Goal: Information Seeking & Learning: Compare options

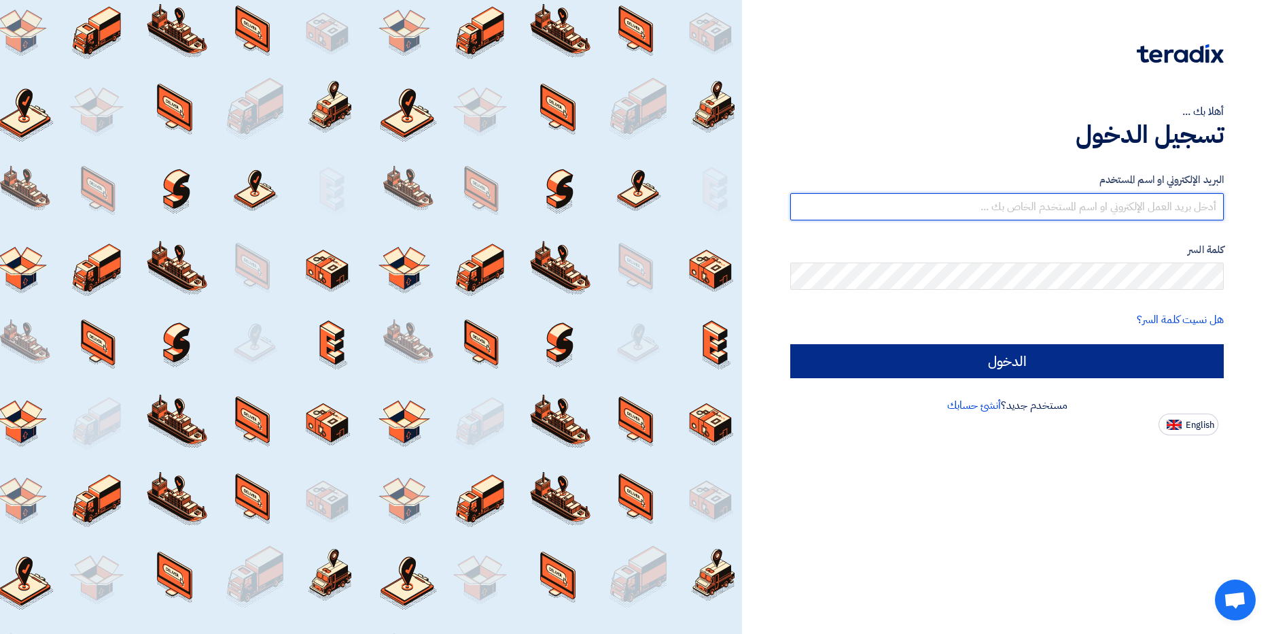
type input "[EMAIL_ADDRESS][DOMAIN_NAME]"
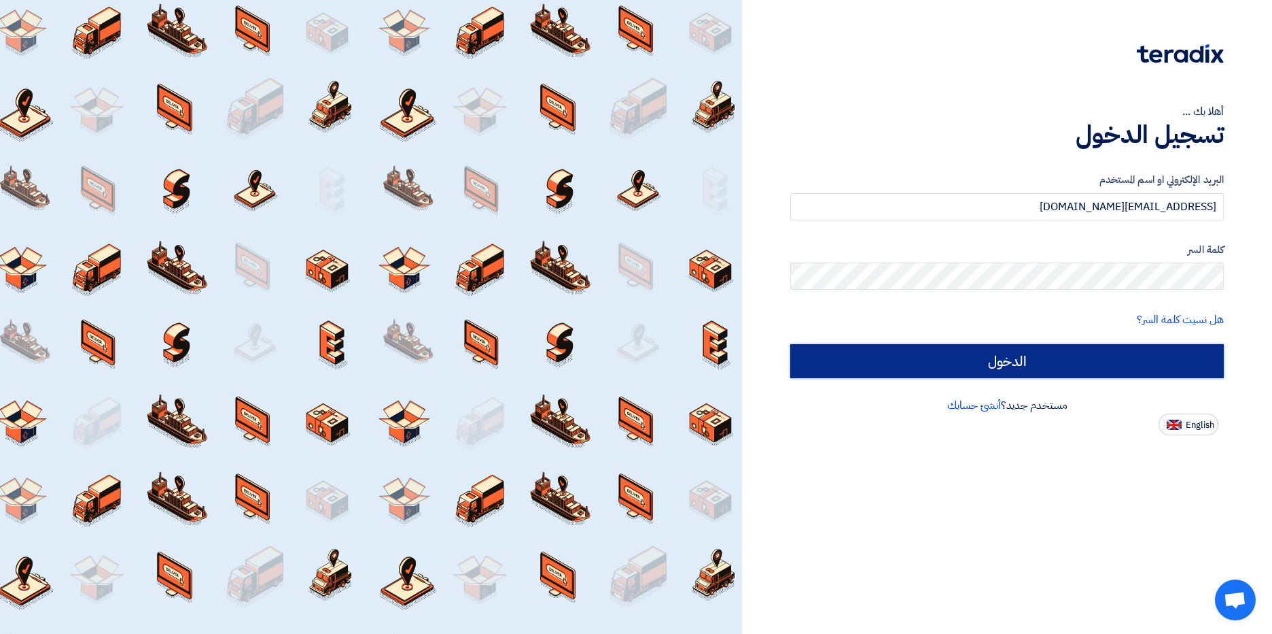
click at [1095, 368] on input "الدخول" at bounding box center [1008, 361] width 434 height 34
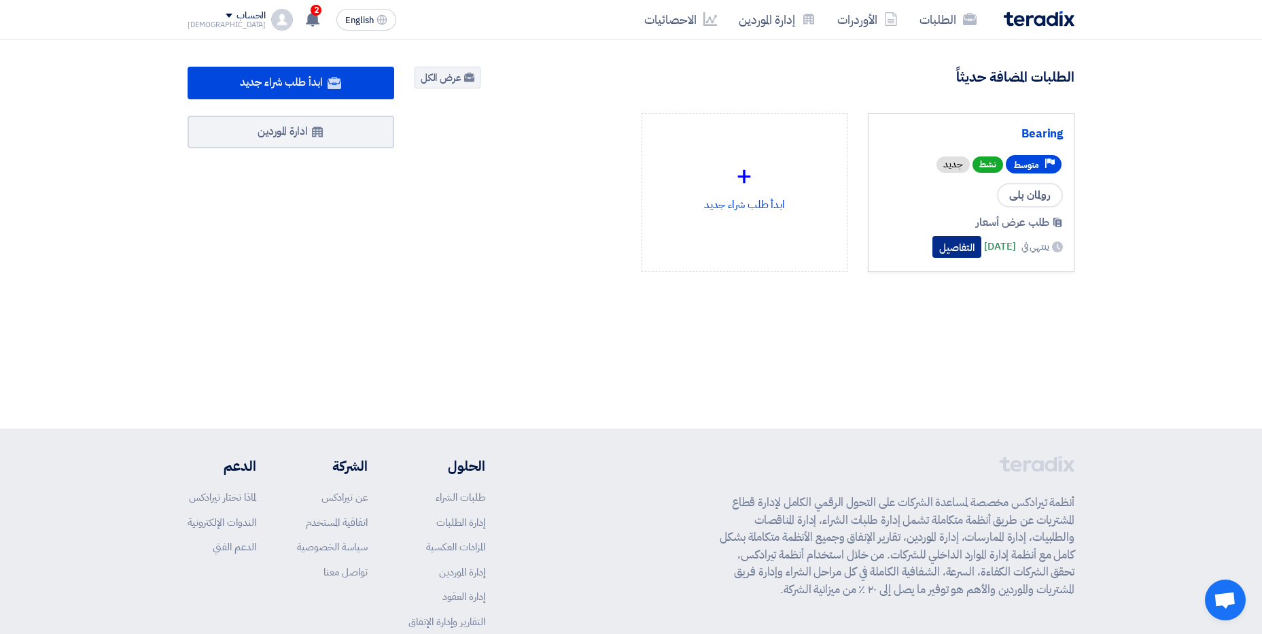
click at [933, 243] on button "التفاصيل" at bounding box center [957, 247] width 49 height 22
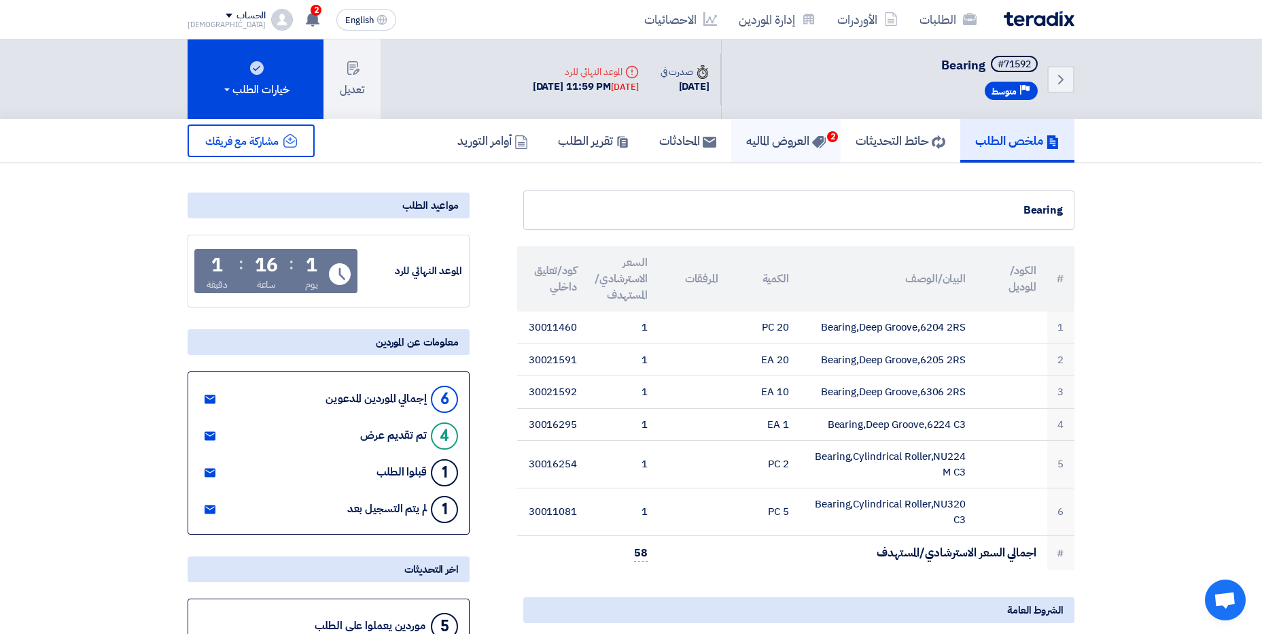
click at [793, 142] on h5 "العروض الماليه 2" at bounding box center [786, 141] width 80 height 16
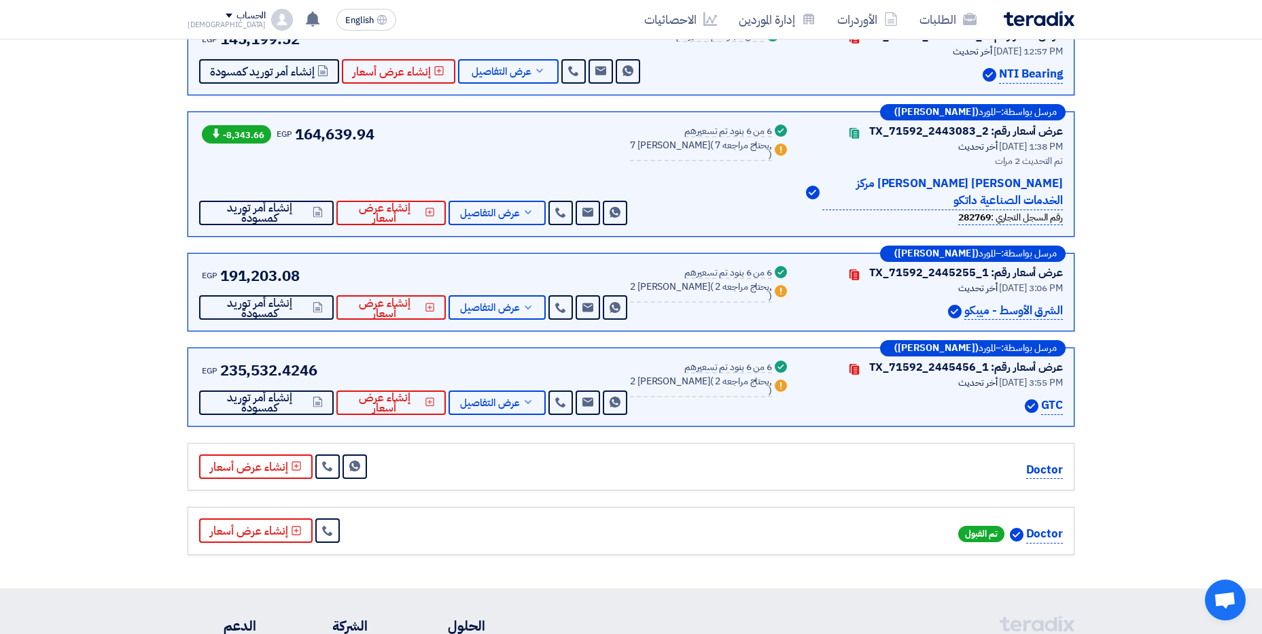
scroll to position [340, 0]
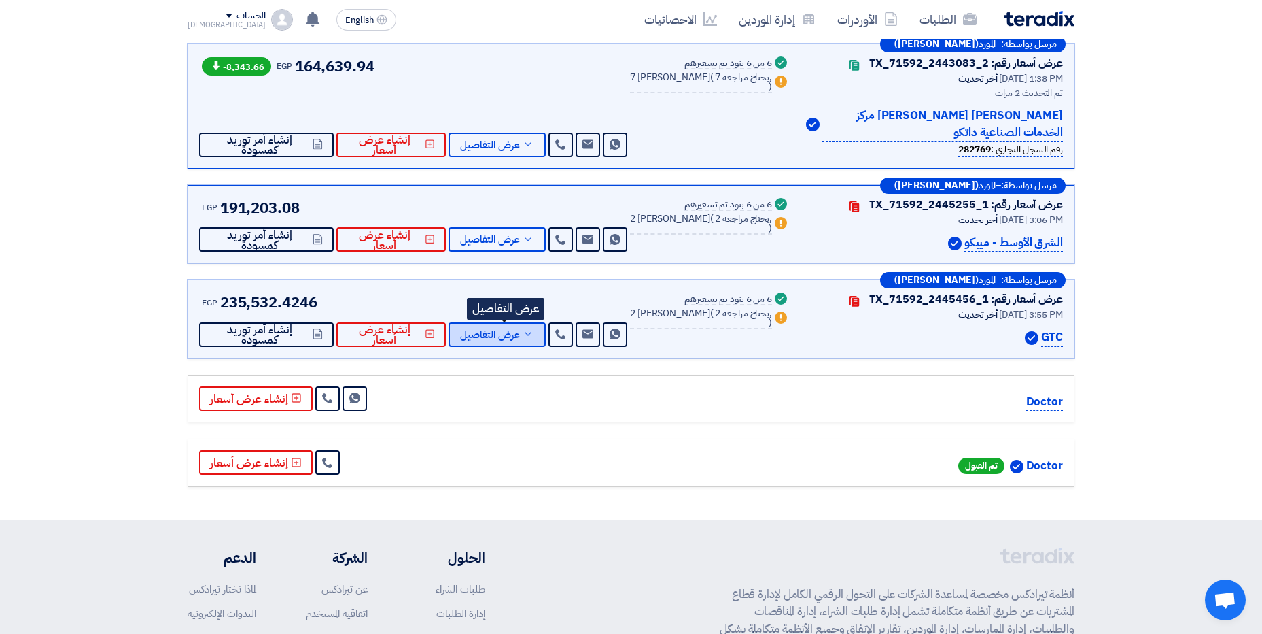
click at [520, 336] on span "عرض التفاصيل" at bounding box center [490, 335] width 60 height 10
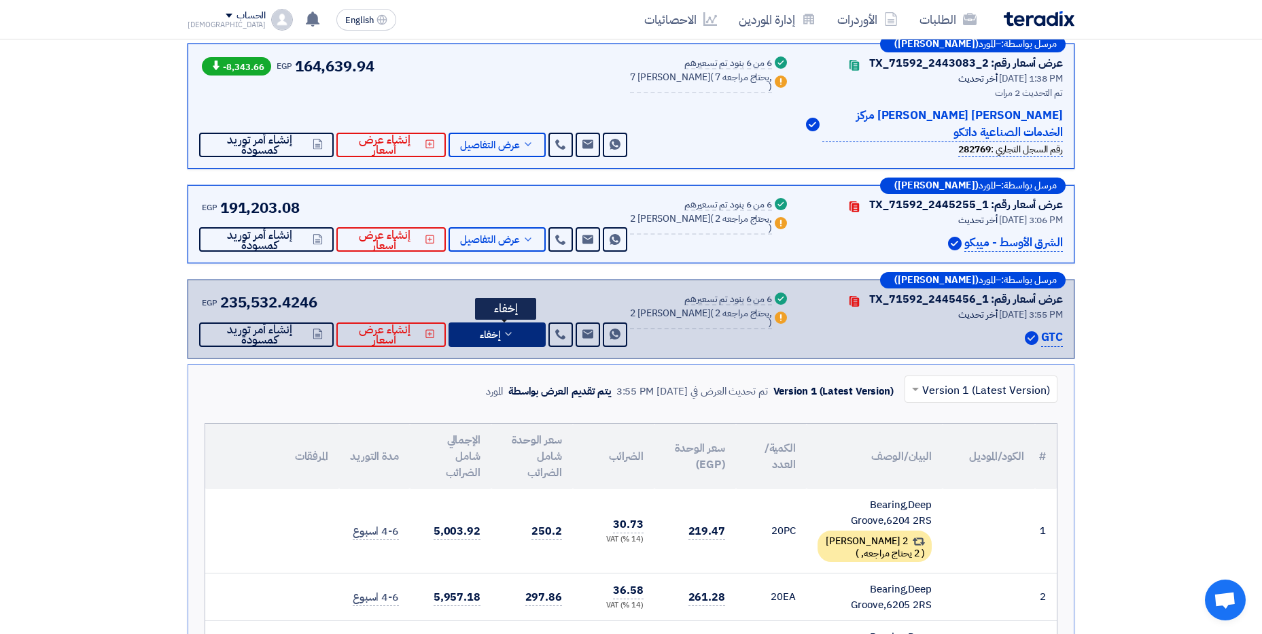
click at [517, 342] on button "إخفاء" at bounding box center [497, 334] width 97 height 24
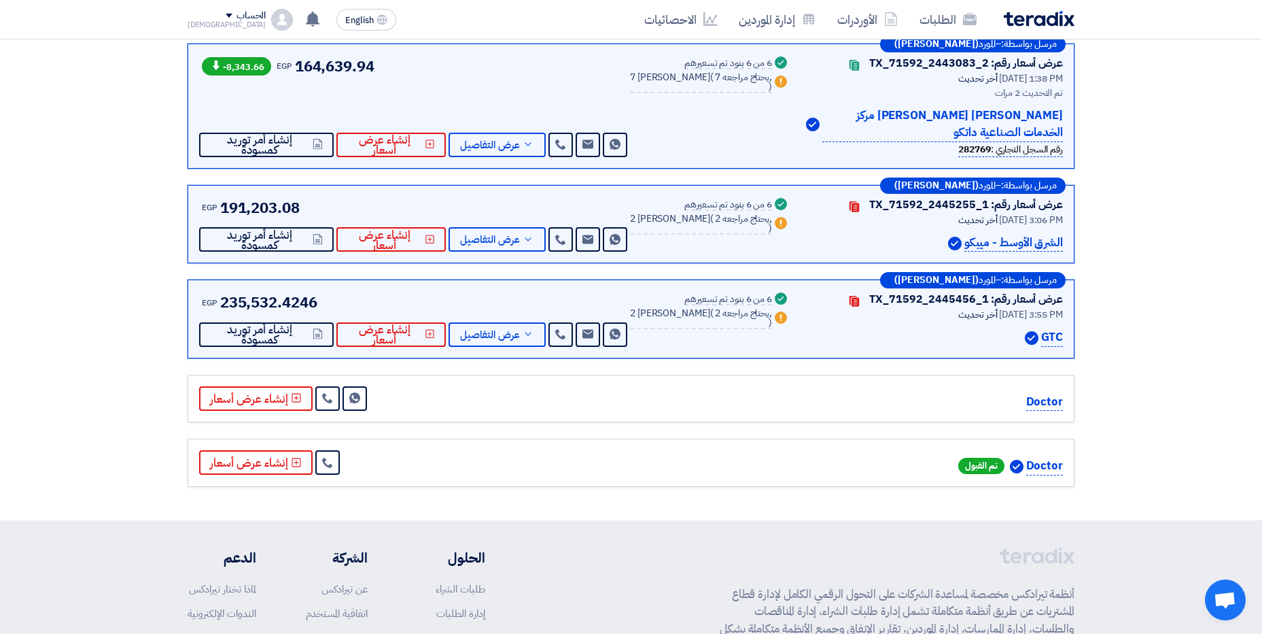
click at [775, 314] on icon "Warn" at bounding box center [781, 317] width 12 height 12
click at [1036, 338] on img at bounding box center [1032, 338] width 14 height 14
click at [859, 209] on use at bounding box center [855, 206] width 10 height 11
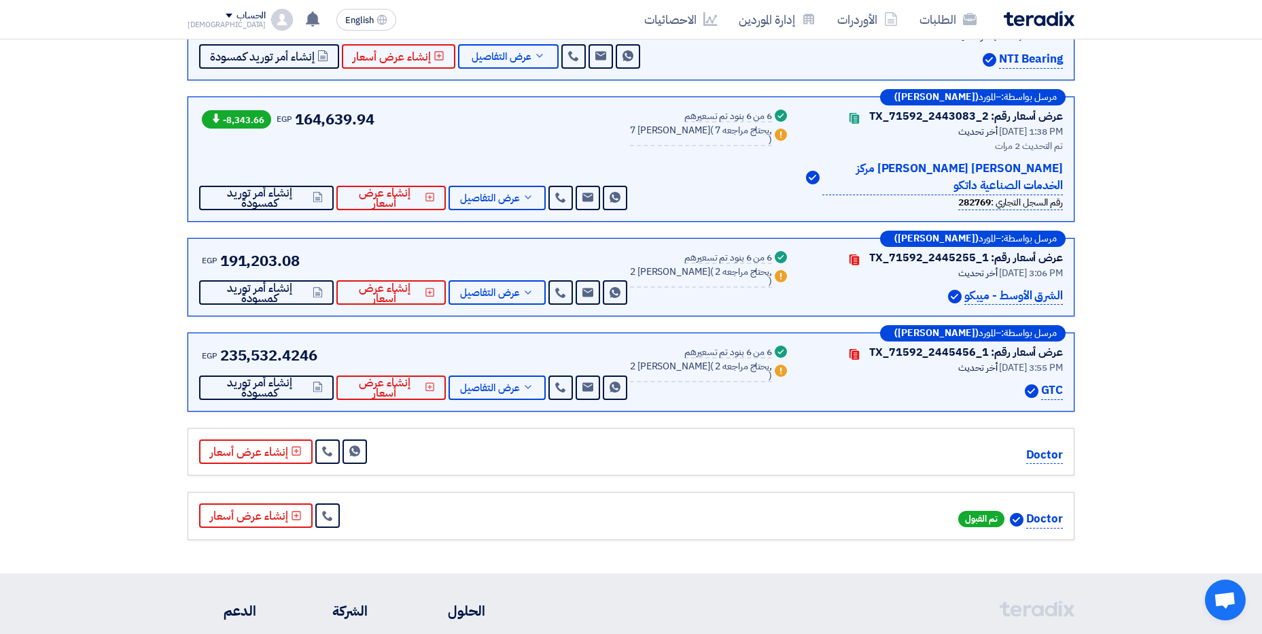
scroll to position [136, 0]
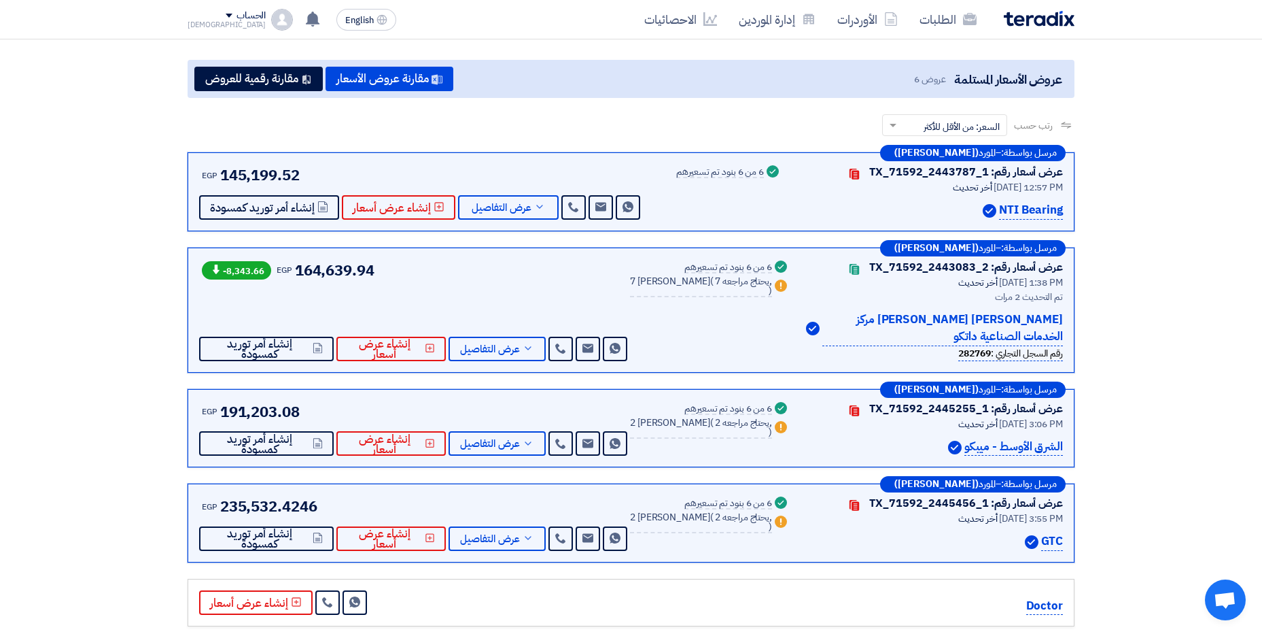
click at [807, 326] on img at bounding box center [813, 329] width 14 height 14
click at [859, 173] on use at bounding box center [855, 174] width 10 height 11
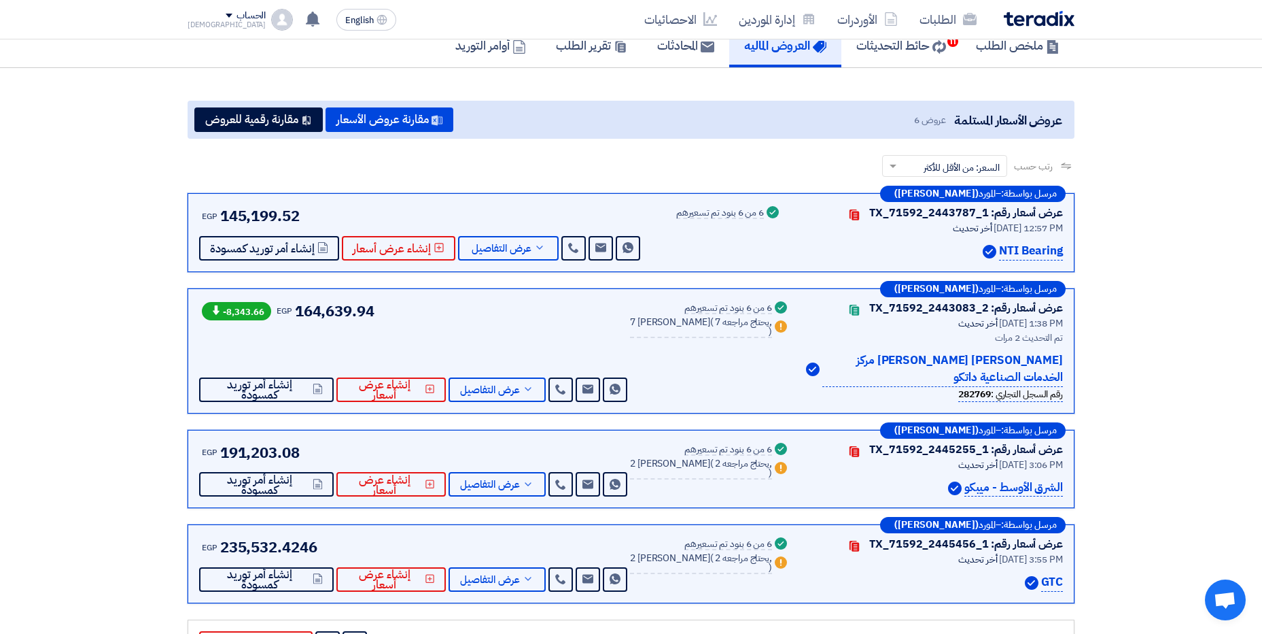
scroll to position [0, 0]
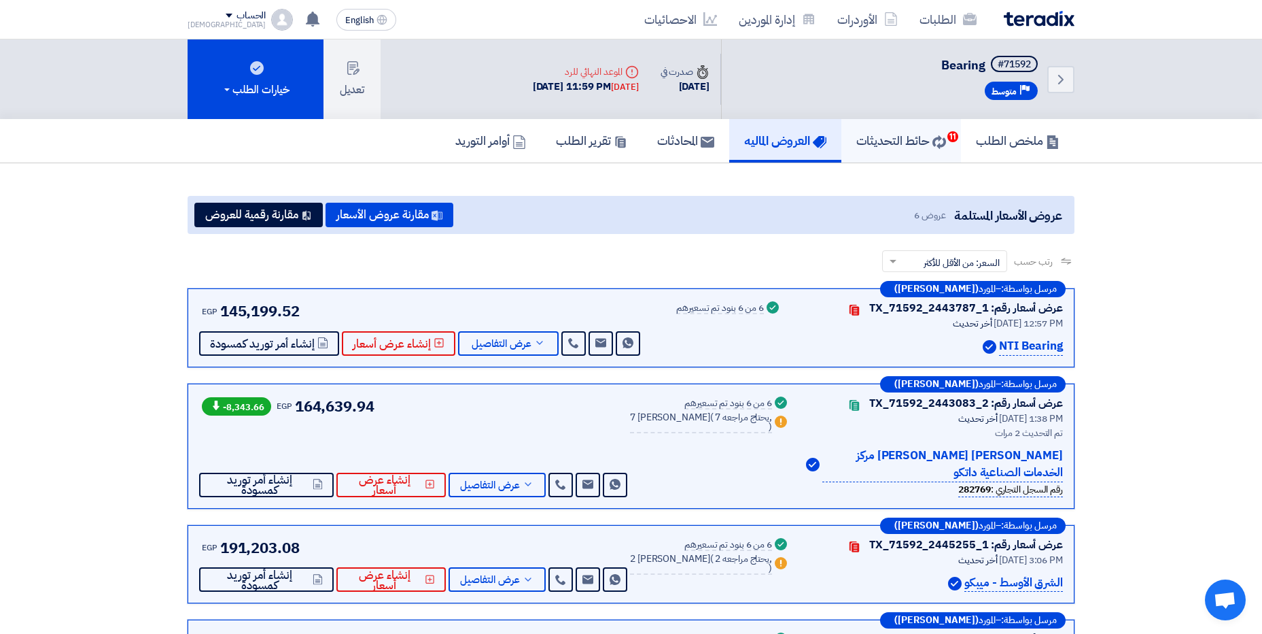
click at [891, 137] on h5 "حائط التحديثات 11" at bounding box center [901, 141] width 90 height 16
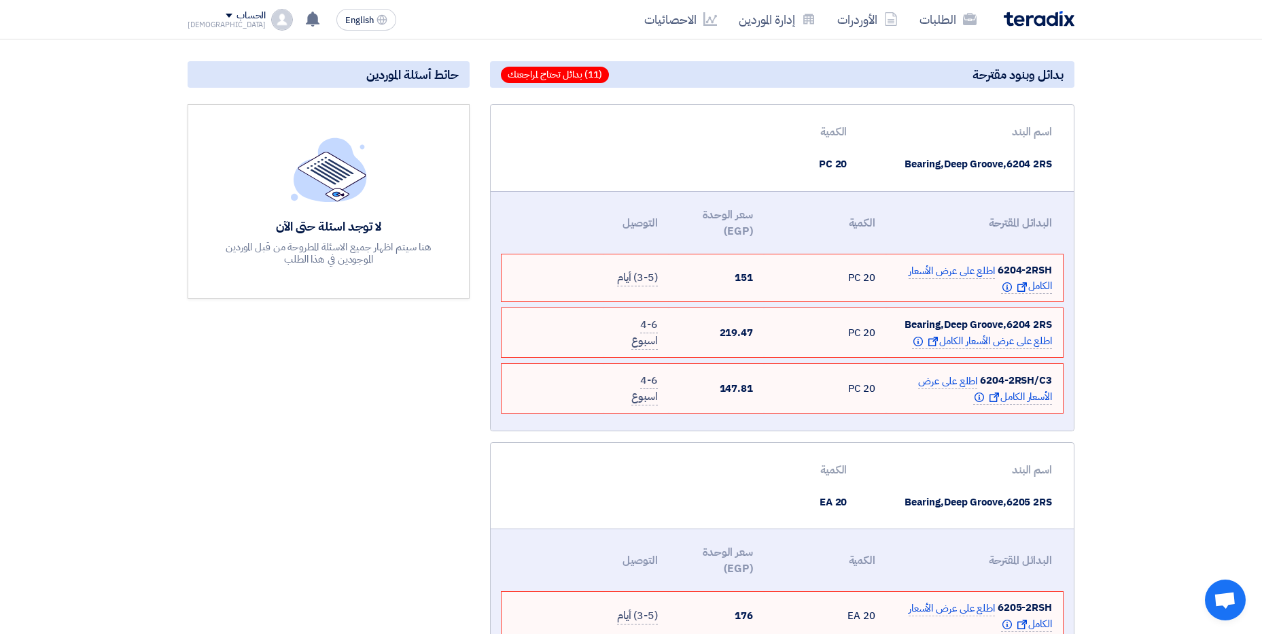
scroll to position [136, 0]
click at [968, 268] on span "اطلع على عرض الأسعار الكامل Show offer Info" at bounding box center [980, 277] width 143 height 31
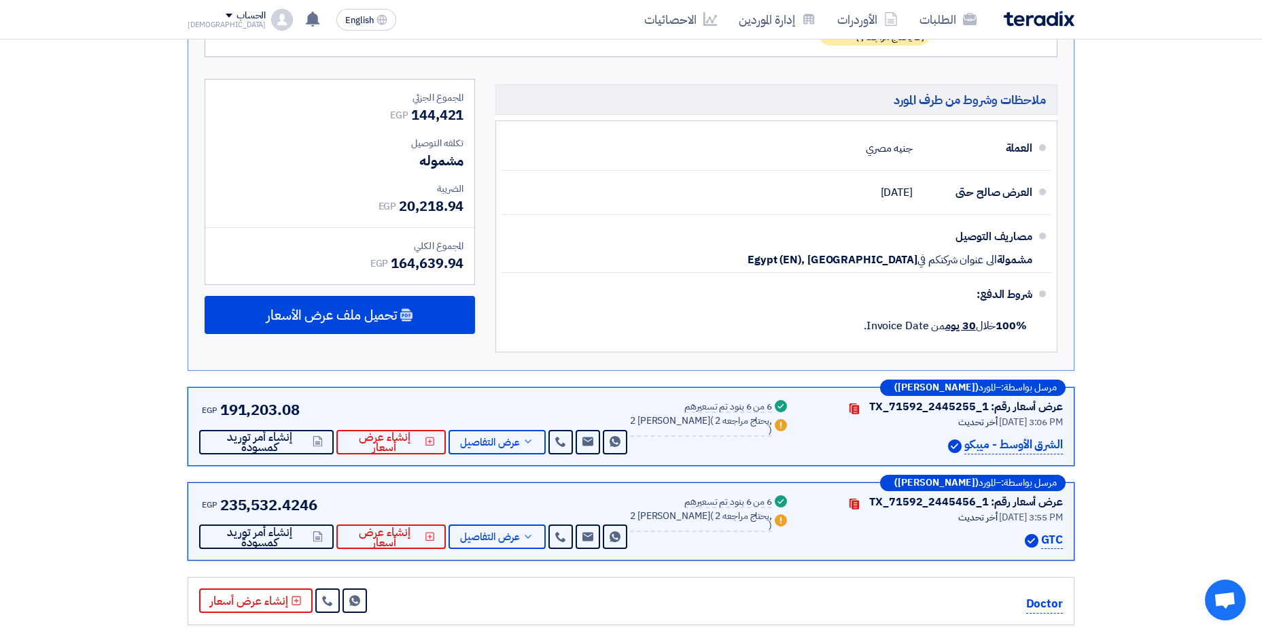
scroll to position [1020, 0]
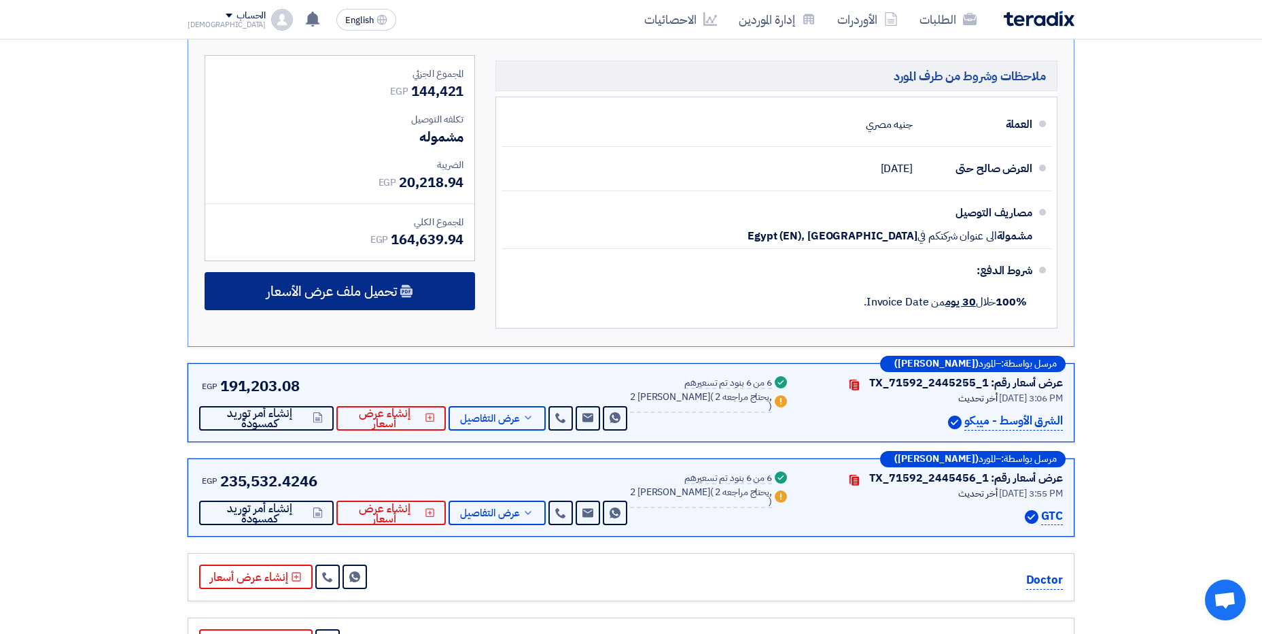
click at [396, 286] on span "تحميل ملف عرض الأسعار" at bounding box center [331, 291] width 131 height 12
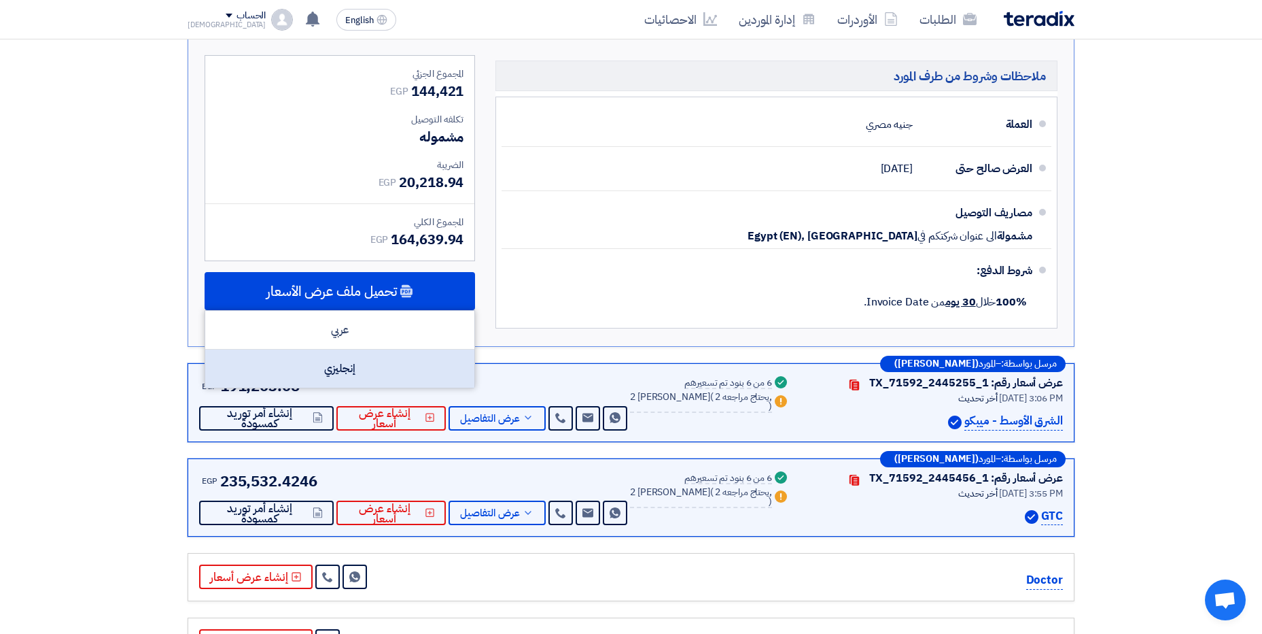
click at [346, 373] on div "إنجليزي" at bounding box center [339, 368] width 269 height 38
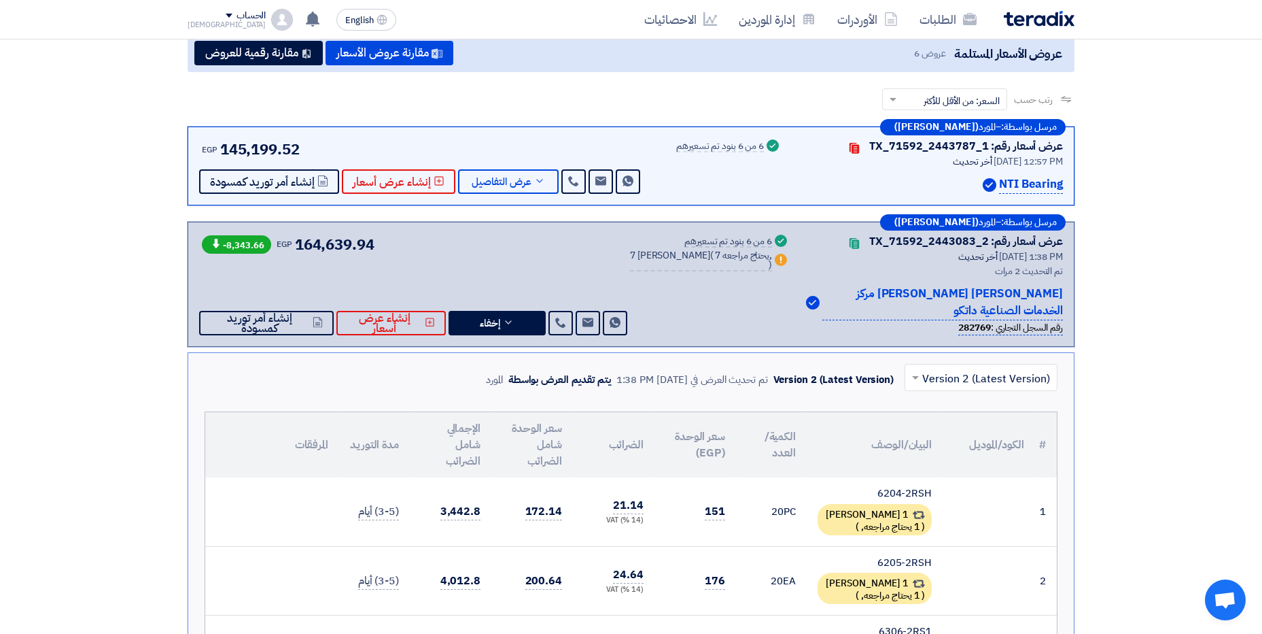
scroll to position [136, 0]
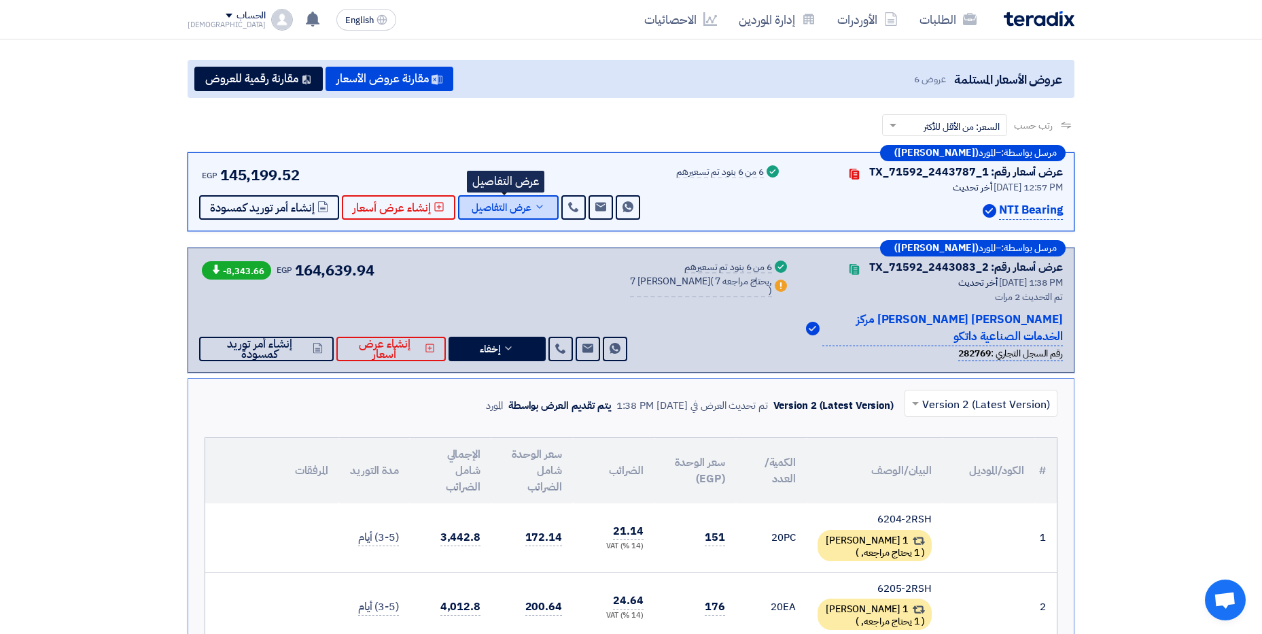
click at [518, 209] on span "عرض التفاصيل" at bounding box center [502, 208] width 60 height 10
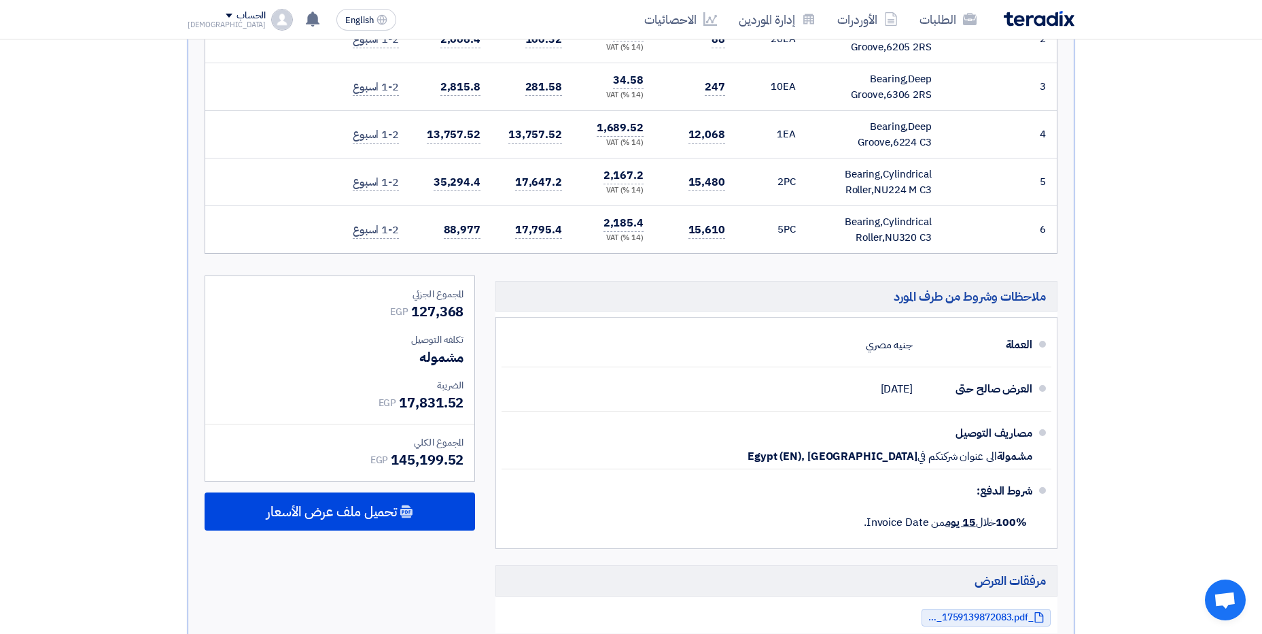
scroll to position [544, 0]
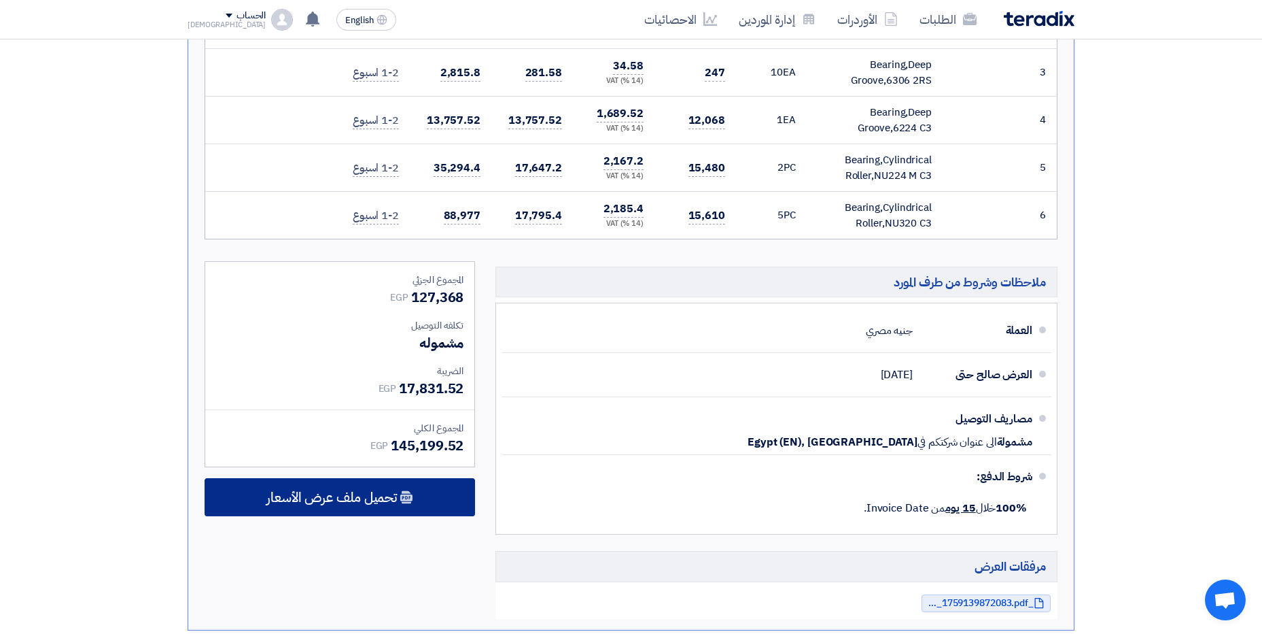
click at [359, 494] on span "تحميل ملف عرض الأسعار" at bounding box center [331, 497] width 131 height 12
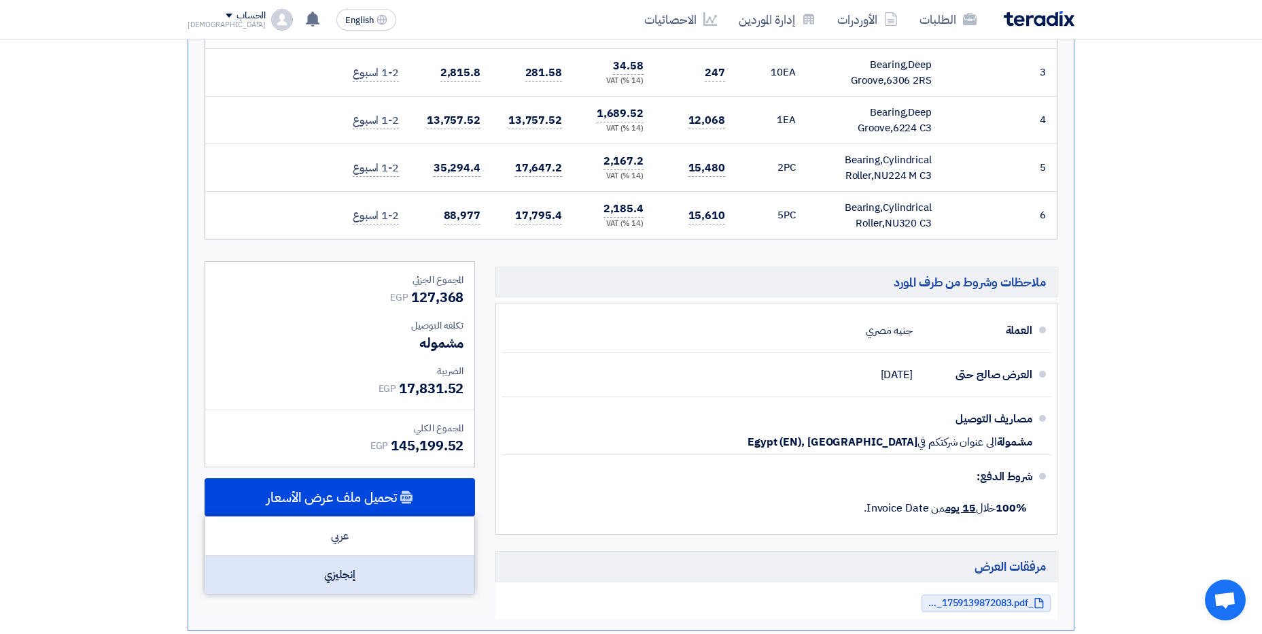
click at [351, 578] on div "إنجليزي" at bounding box center [339, 574] width 269 height 38
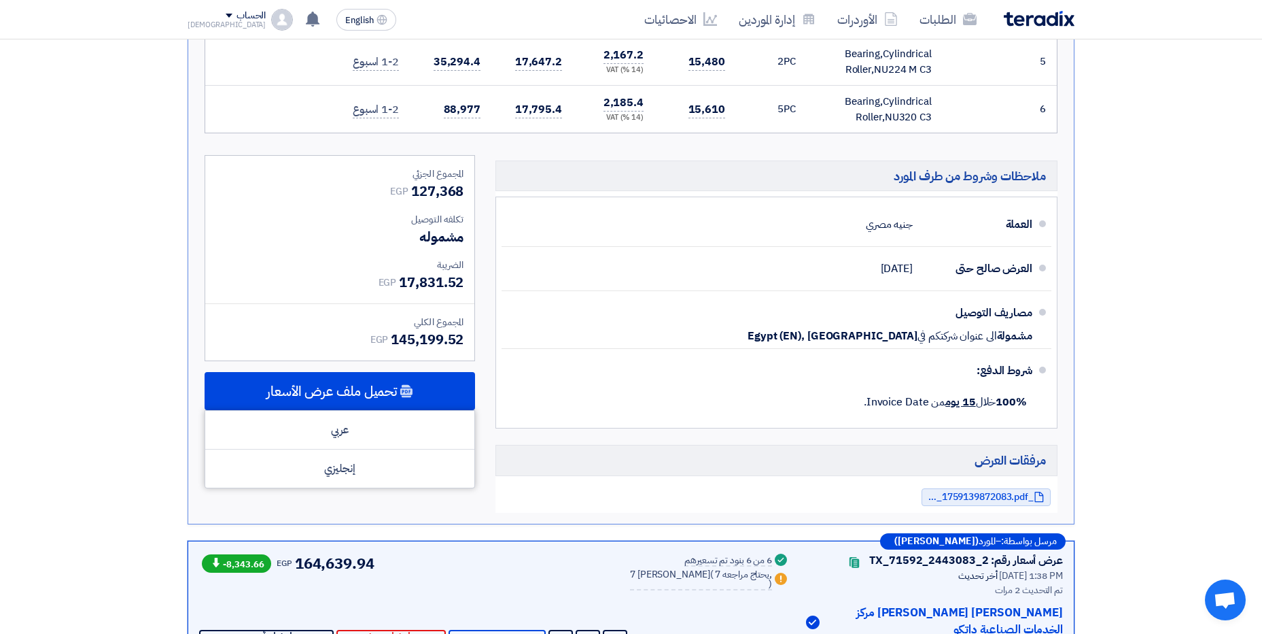
scroll to position [680, 0]
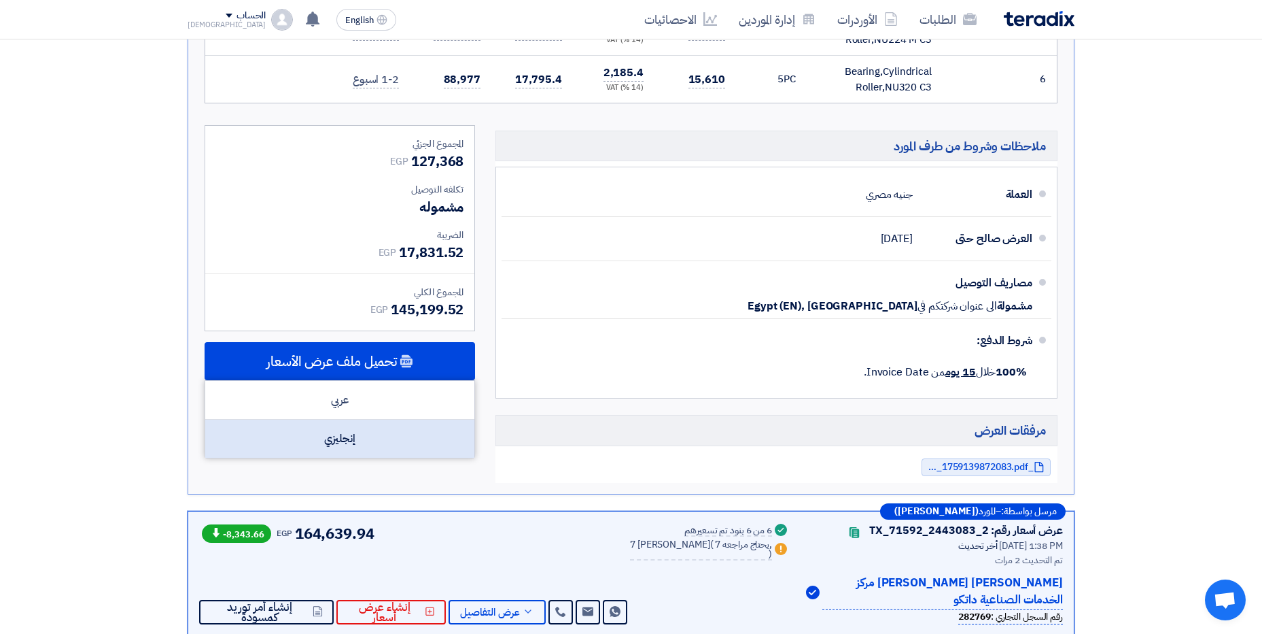
click at [365, 432] on div "إنجليزي" at bounding box center [339, 438] width 269 height 38
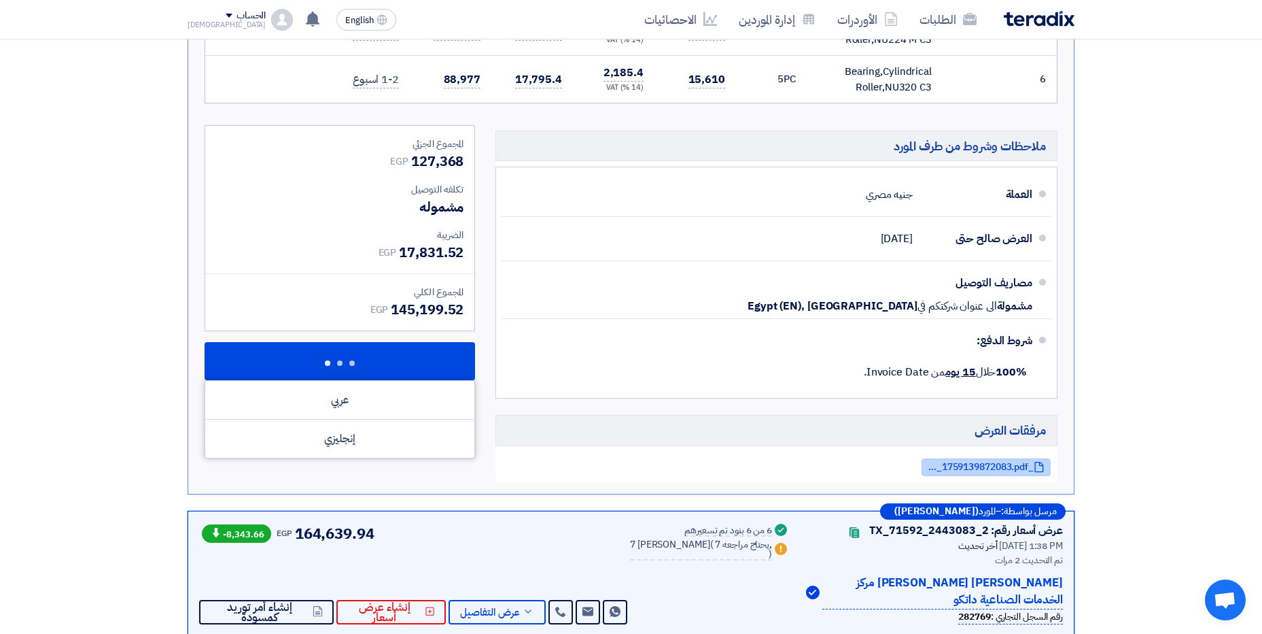
click at [988, 466] on span "_Misr_cement_QTN__1759139872083.pdf" at bounding box center [979, 467] width 109 height 10
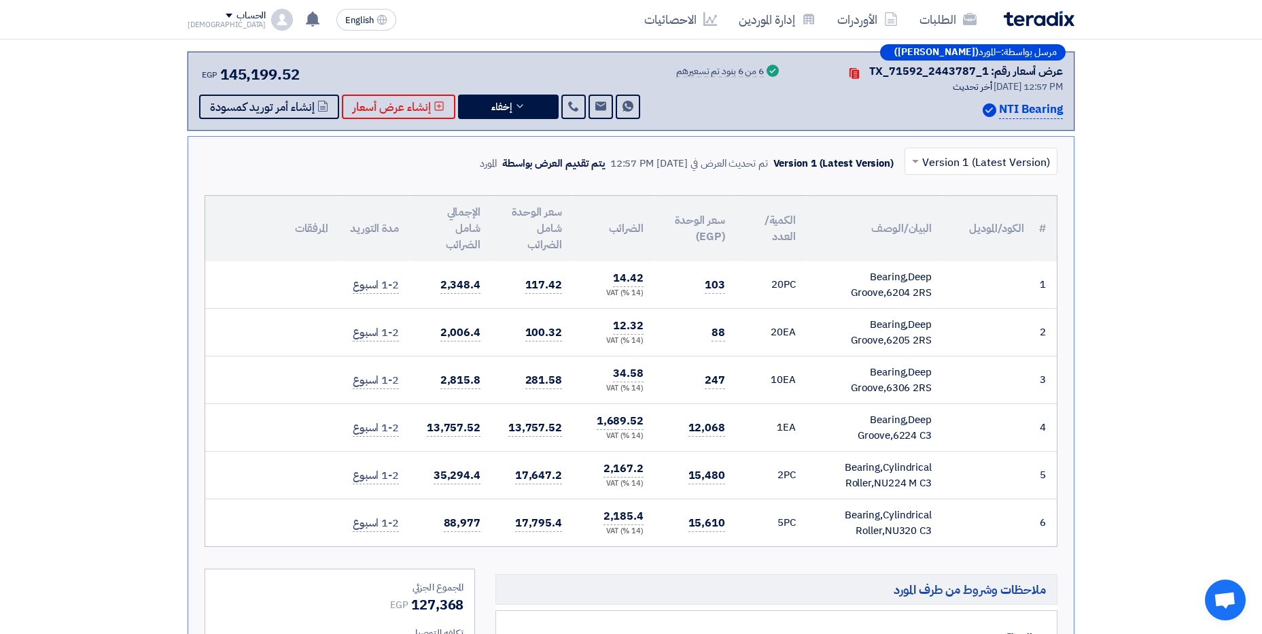
scroll to position [204, 0]
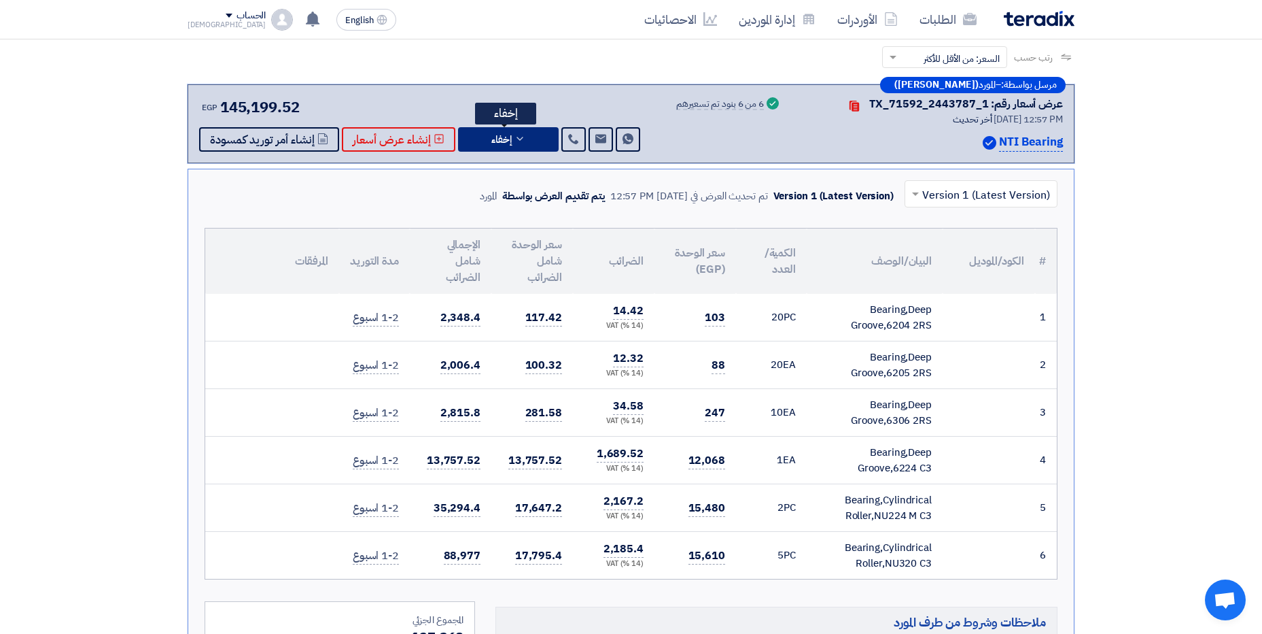
click at [516, 140] on icon at bounding box center [520, 138] width 11 height 11
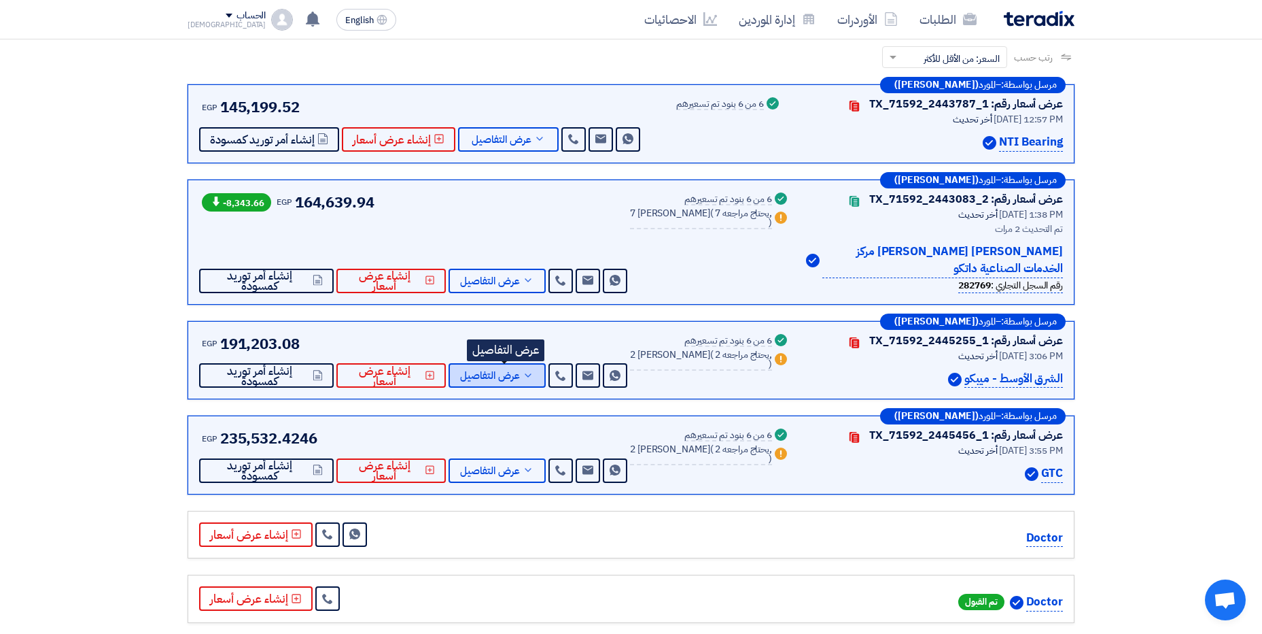
click at [484, 375] on span "عرض التفاصيل" at bounding box center [490, 375] width 60 height 10
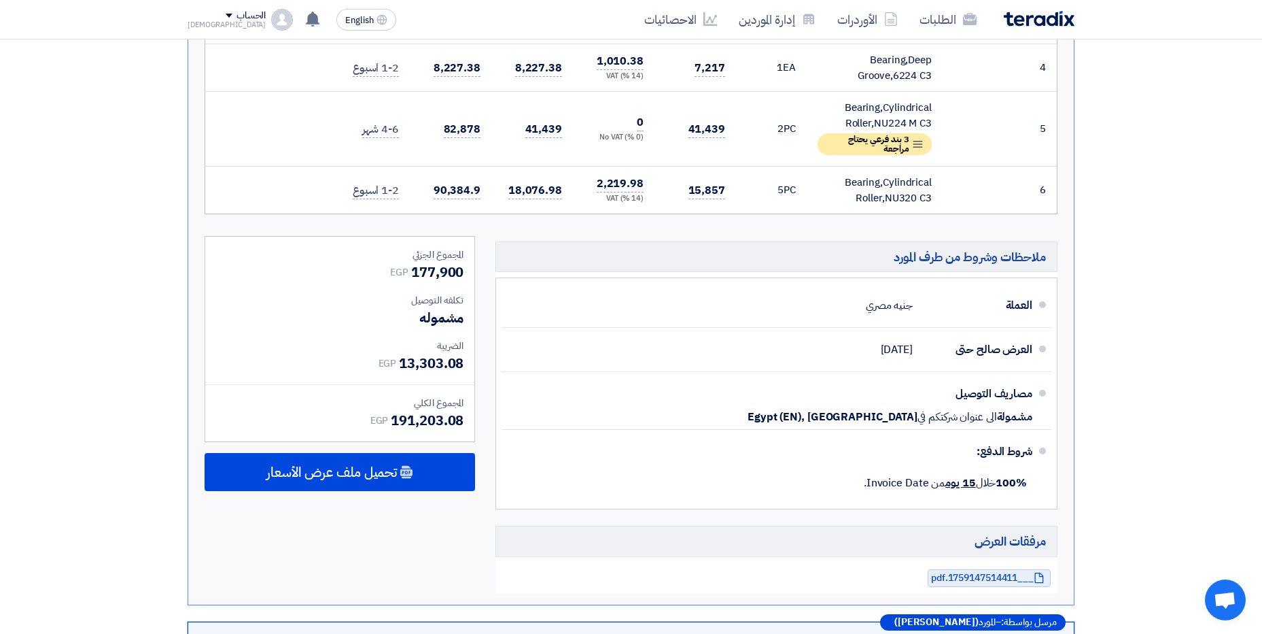
scroll to position [884, 0]
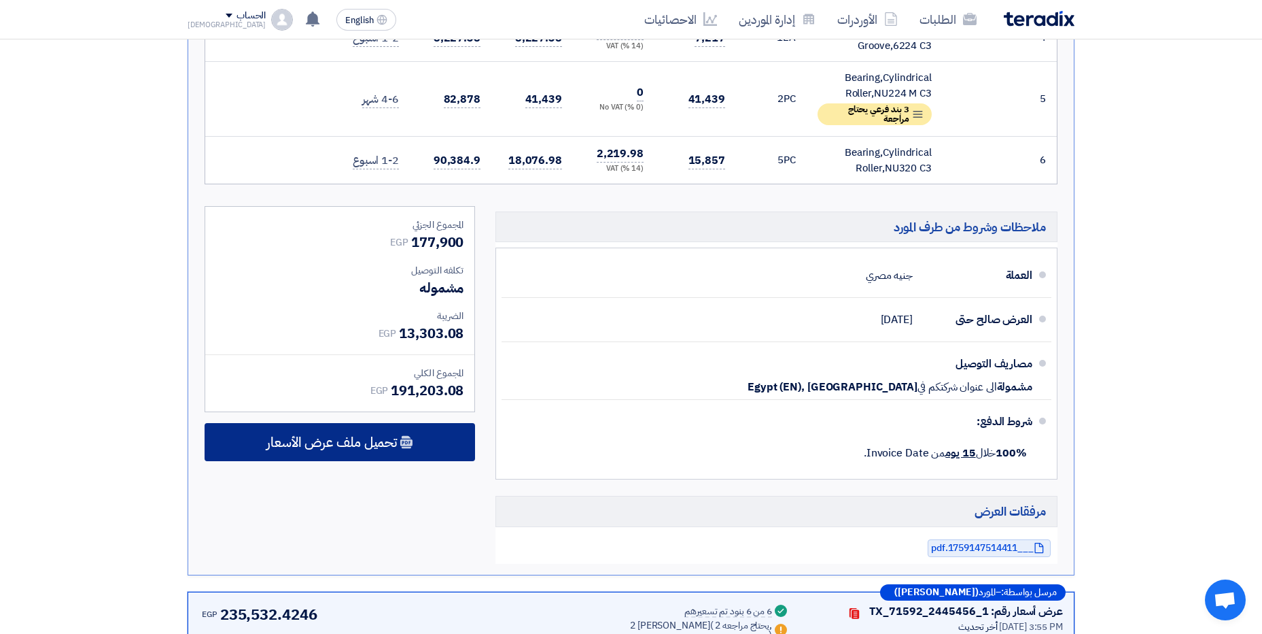
click at [380, 452] on div "تحميل ملف عرض الأسعار" at bounding box center [340, 442] width 271 height 38
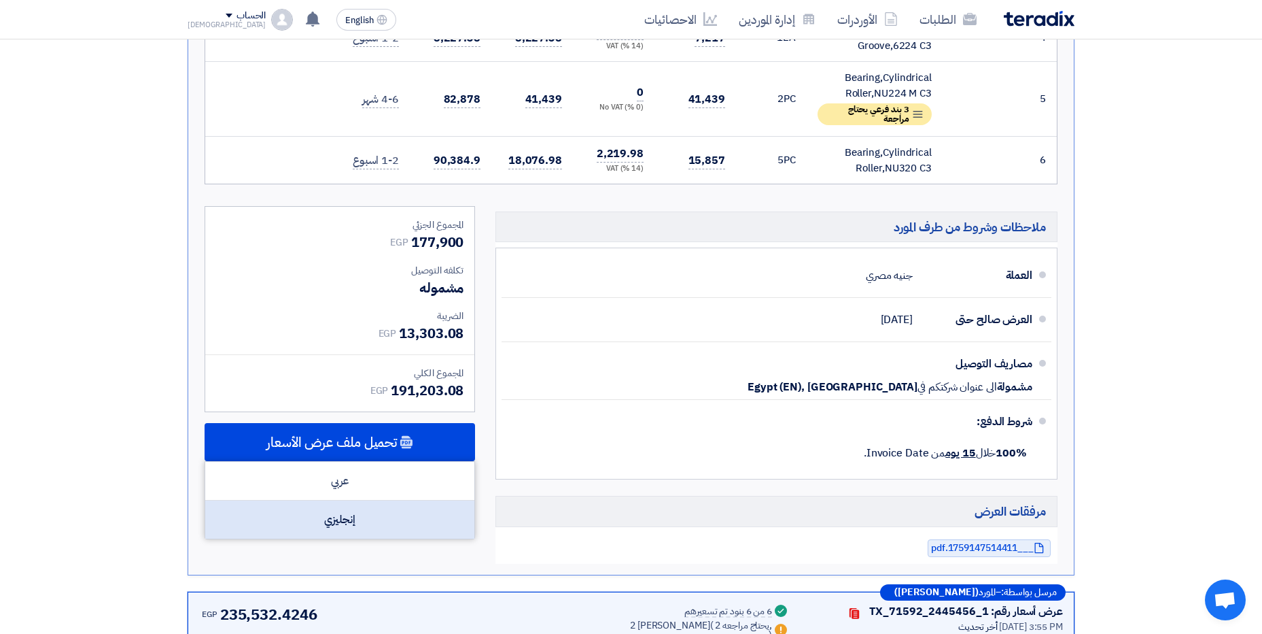
click at [369, 512] on div "إنجليزي" at bounding box center [339, 519] width 269 height 38
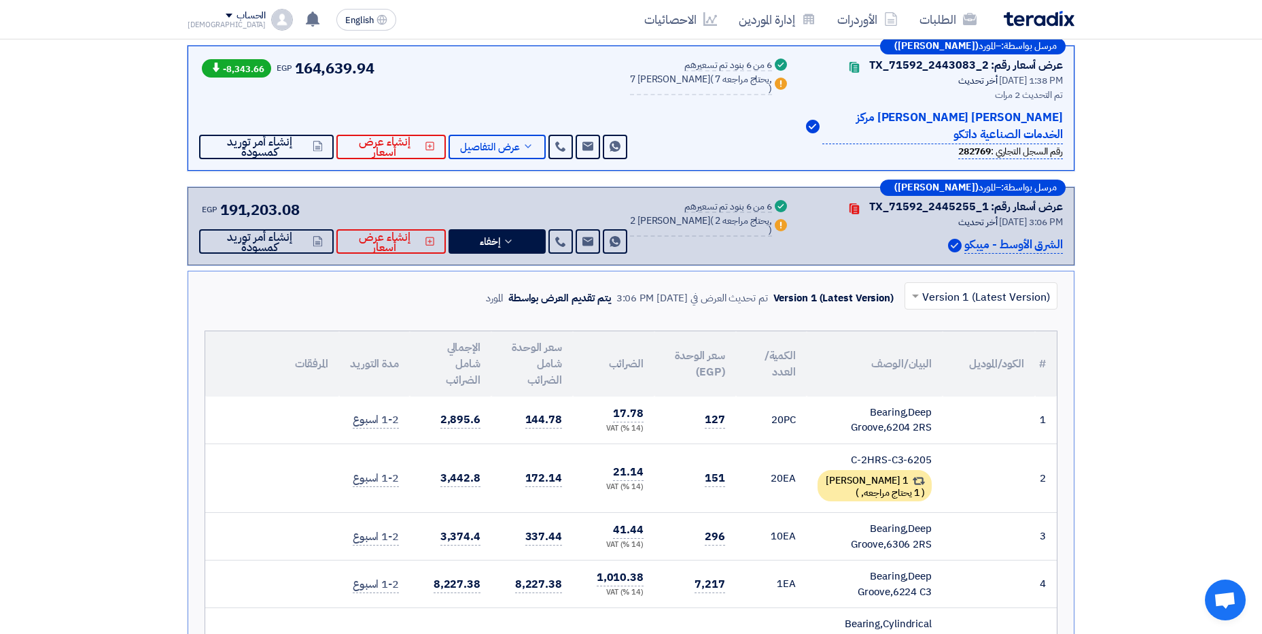
scroll to position [272, 0]
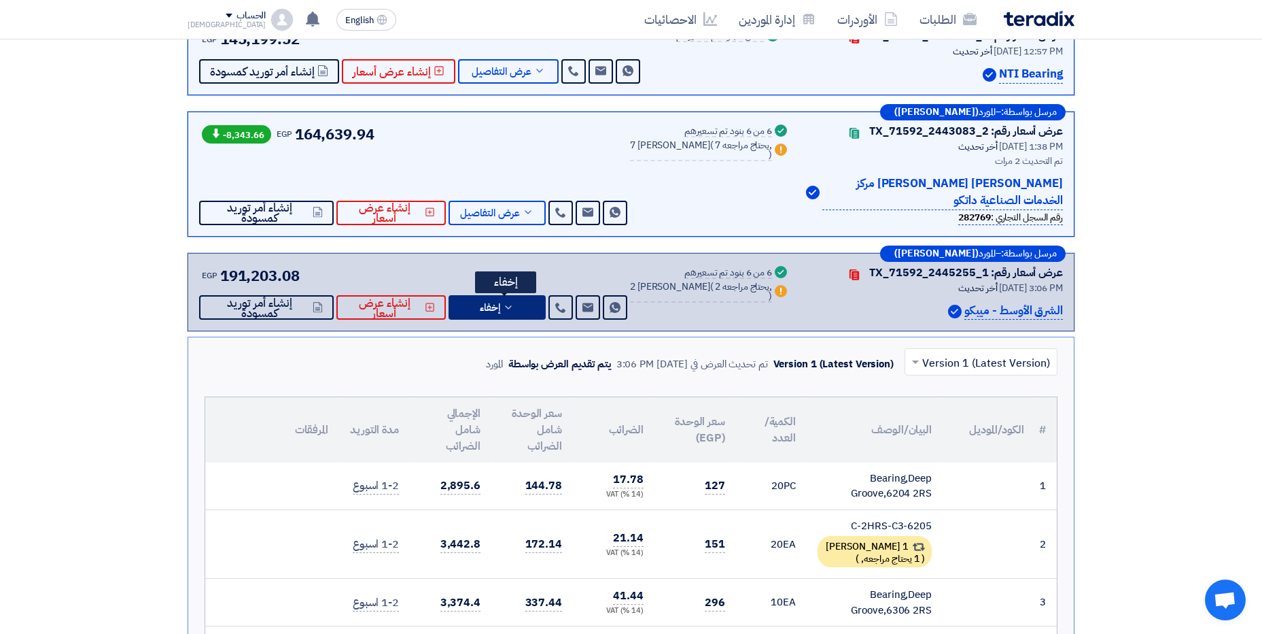
click at [490, 307] on span "إخفاء" at bounding box center [490, 307] width 20 height 10
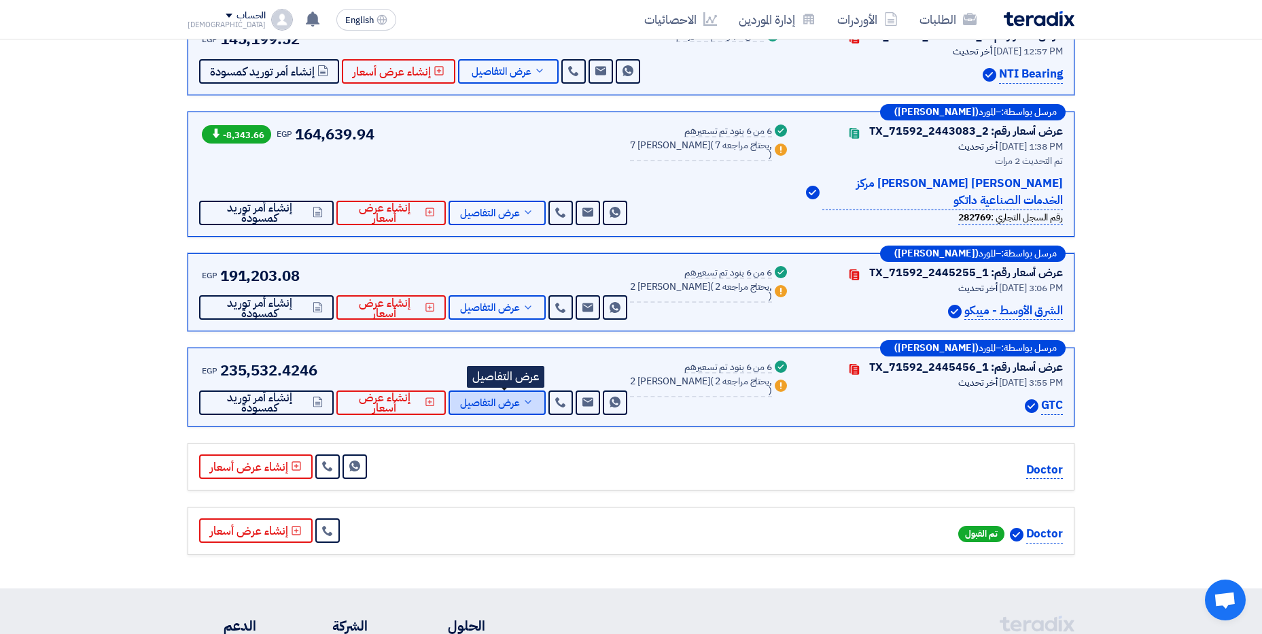
click at [520, 401] on span "عرض التفاصيل" at bounding box center [490, 403] width 60 height 10
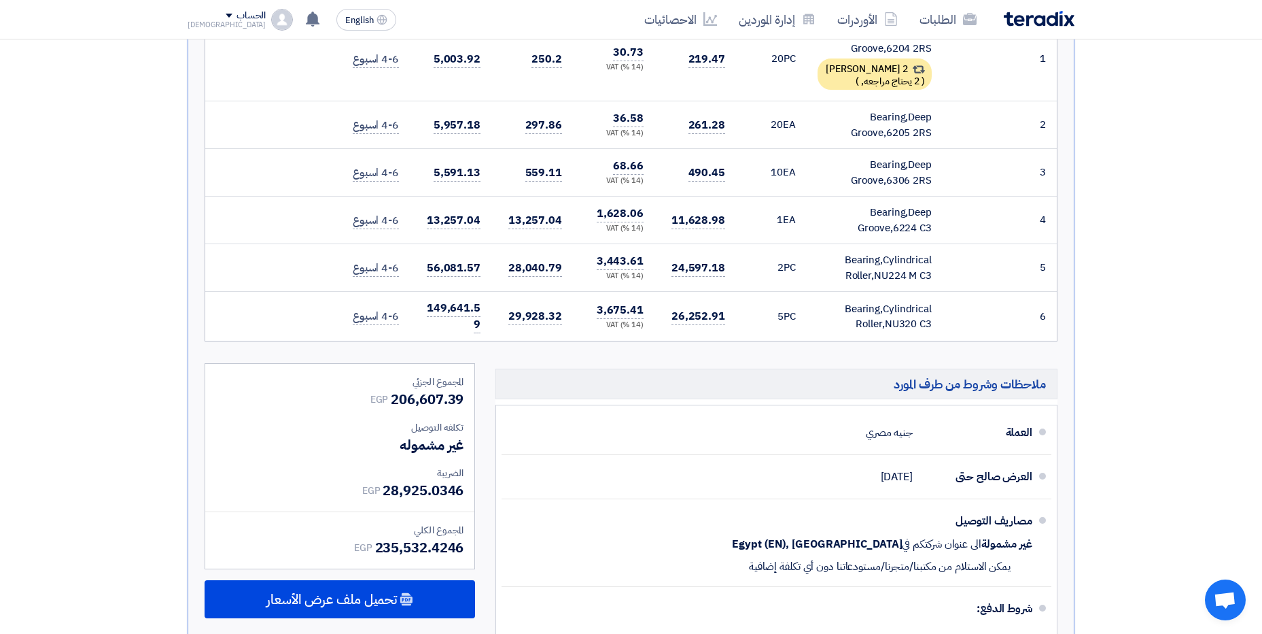
scroll to position [816, 0]
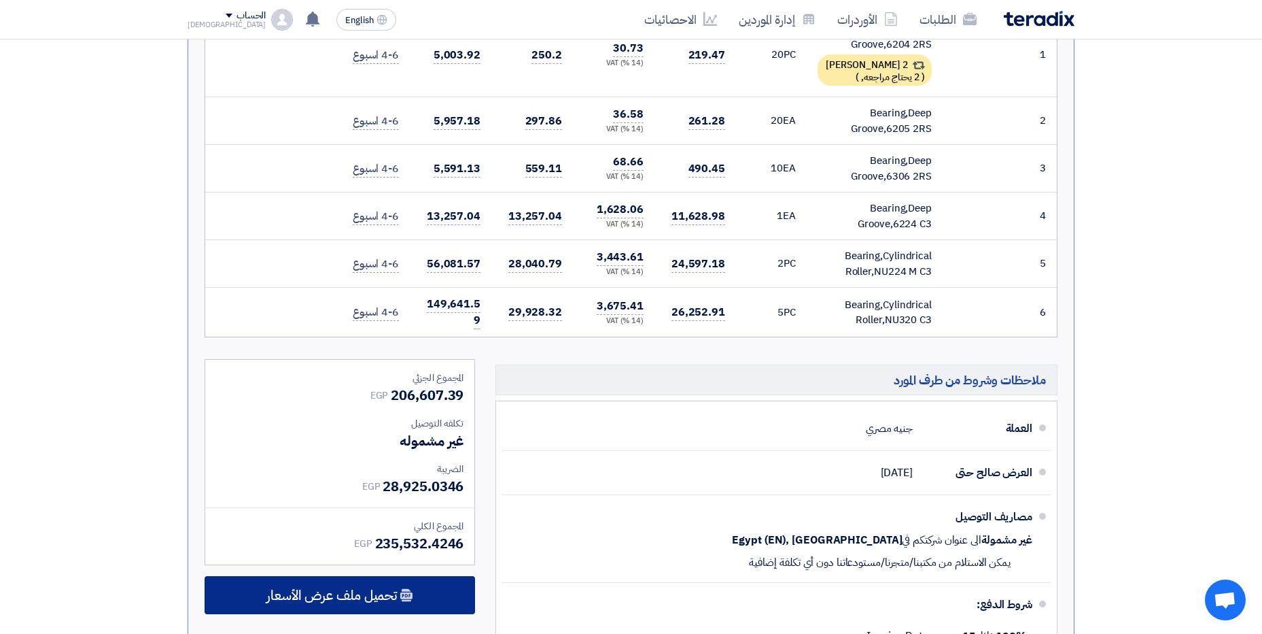
click at [368, 589] on span "تحميل ملف عرض الأسعار" at bounding box center [331, 595] width 131 height 12
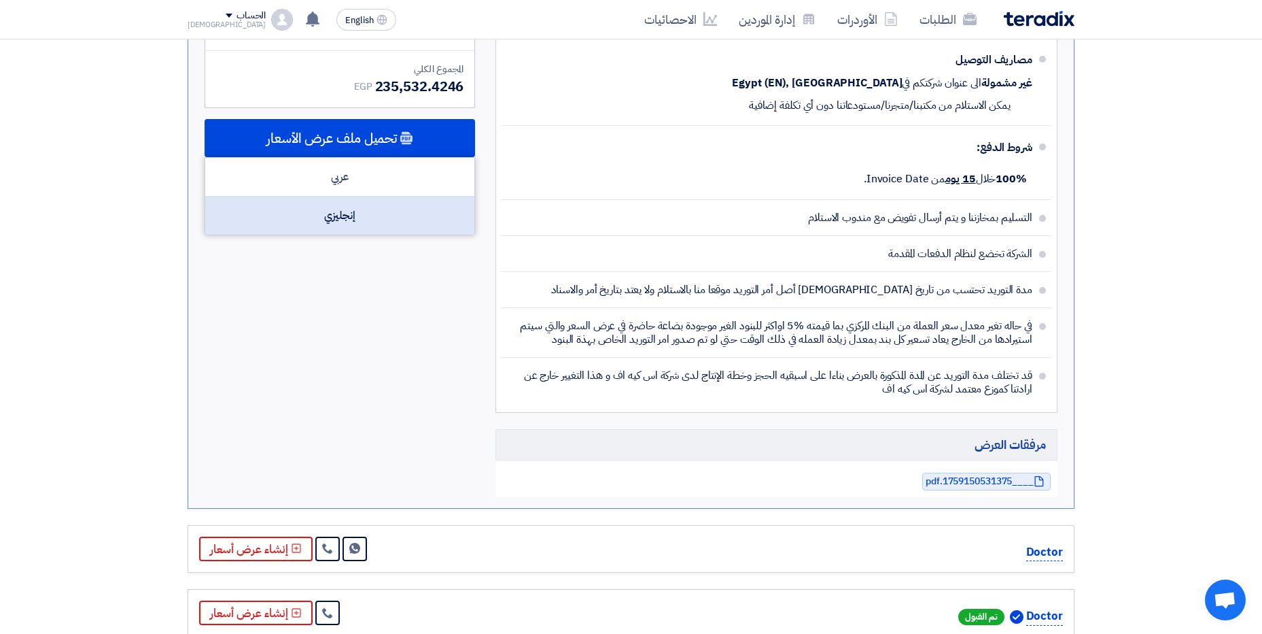
scroll to position [1291, 0]
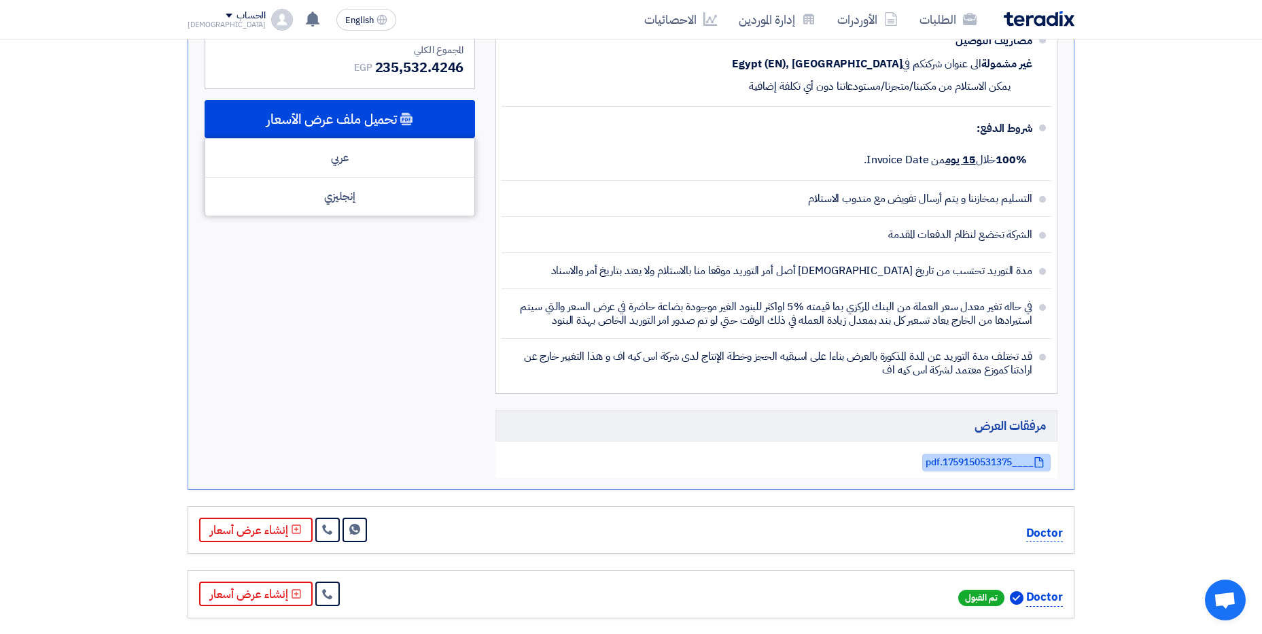
click at [961, 465] on span "____1759150531375.pdf" at bounding box center [980, 462] width 108 height 10
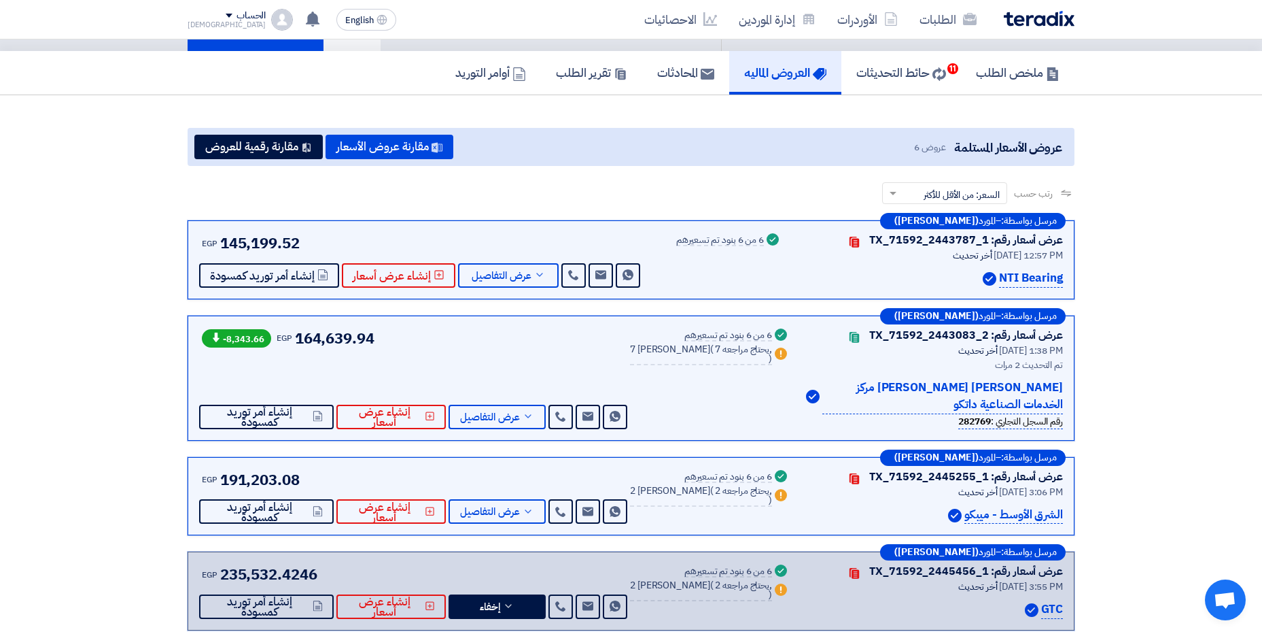
scroll to position [0, 0]
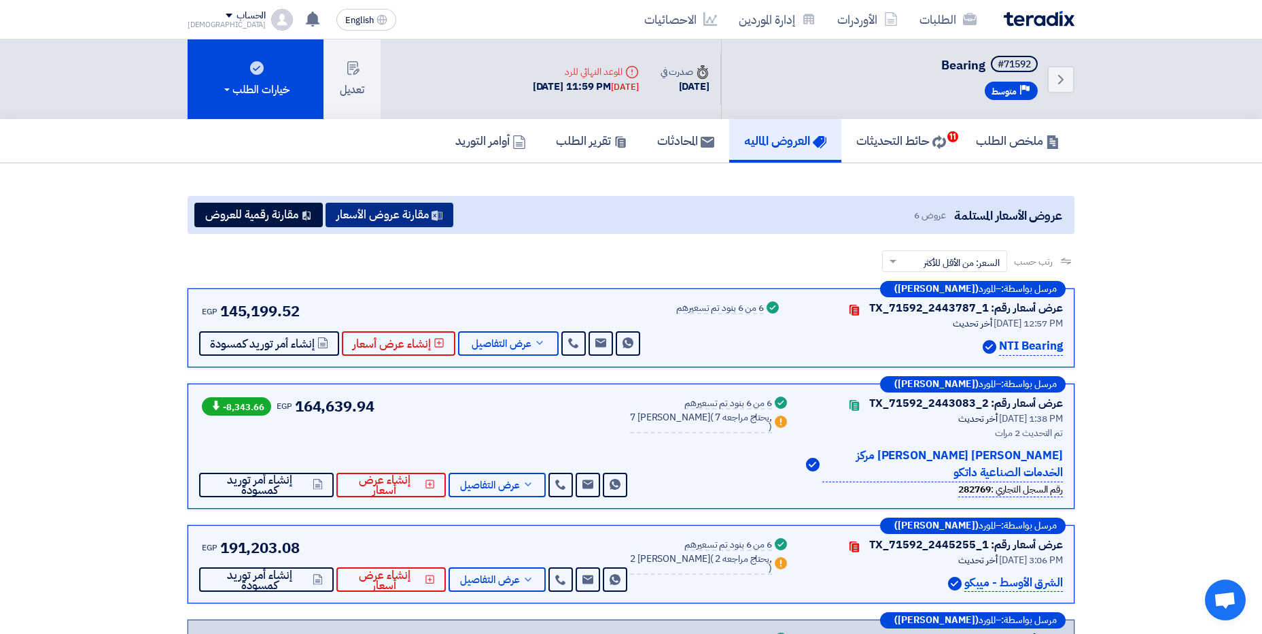
click at [388, 213] on button "مقارنة عروض الأسعار" at bounding box center [390, 215] width 128 height 24
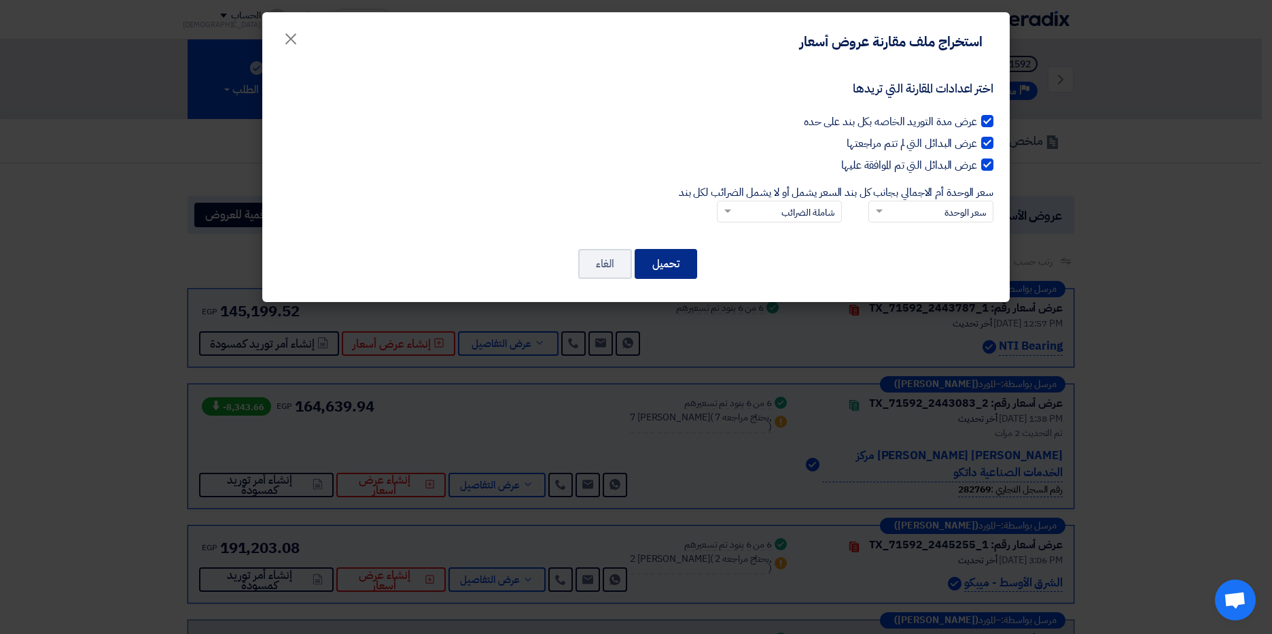
click at [661, 269] on button "تحميل" at bounding box center [666, 264] width 63 height 30
